Goal: Transaction & Acquisition: Purchase product/service

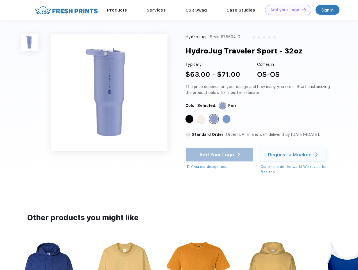
click at [286, 10] on link "Add your Logo Design Tool" at bounding box center [288, 10] width 46 height 10
click at [0, 0] on div "Design Tool" at bounding box center [0, 0] width 0 height 0
click at [302, 10] on link "Add your Logo Design Tool" at bounding box center [288, 10] width 46 height 10
click at [30, 42] on img at bounding box center [29, 42] width 17 height 17
click at [190, 119] on div "Standard Color" at bounding box center [190, 119] width 8 height 8
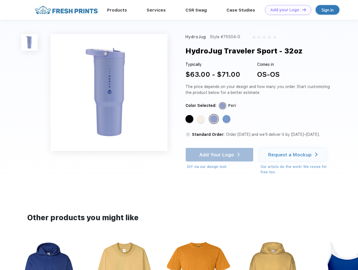
click at [202, 119] on div "Standard Color" at bounding box center [201, 119] width 8 height 8
click at [215, 119] on div "Standard Color" at bounding box center [214, 119] width 8 height 8
click at [227, 119] on div "Standard Color" at bounding box center [227, 119] width 8 height 8
click at [220, 155] on div "Add Your Logo DIY via our design tool. Ah shoot! This product isn't up in our d…" at bounding box center [220, 159] width 68 height 22
click at [294, 155] on div "Request a Mockup" at bounding box center [290, 155] width 44 height 6
